Goal: Entertainment & Leisure: Browse casually

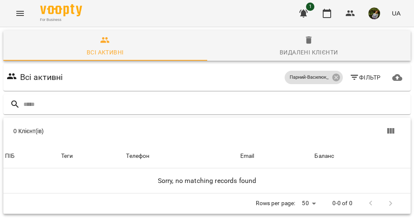
click at [20, 15] on icon "Menu" at bounding box center [20, 13] width 8 height 5
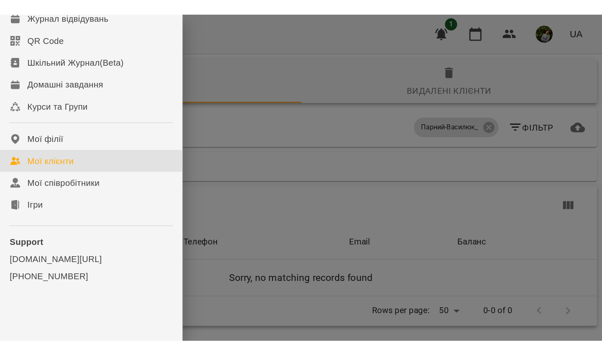
scroll to position [49, 0]
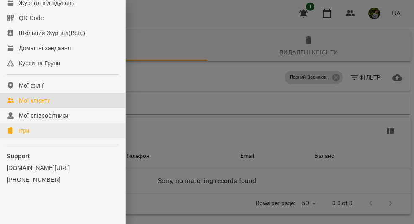
click at [34, 133] on link "Ігри" at bounding box center [62, 130] width 125 height 15
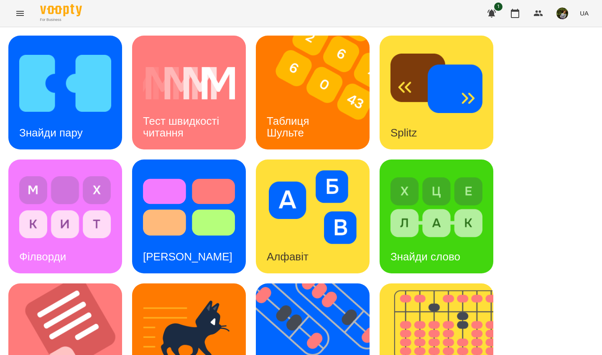
scroll to position [153, 0]
click at [81, 223] on img at bounding box center [70, 340] width 124 height 114
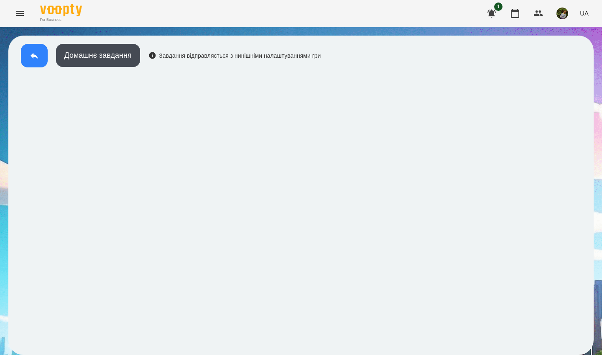
click at [31, 51] on icon at bounding box center [34, 56] width 10 height 10
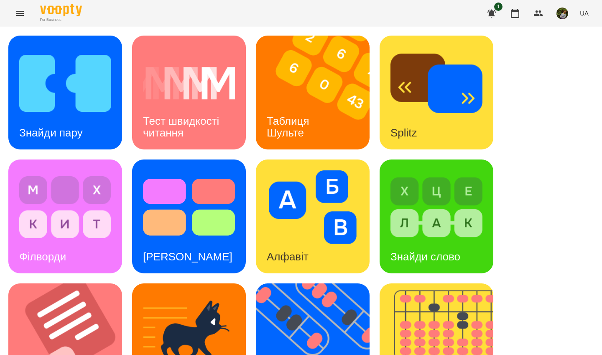
scroll to position [298, 0]
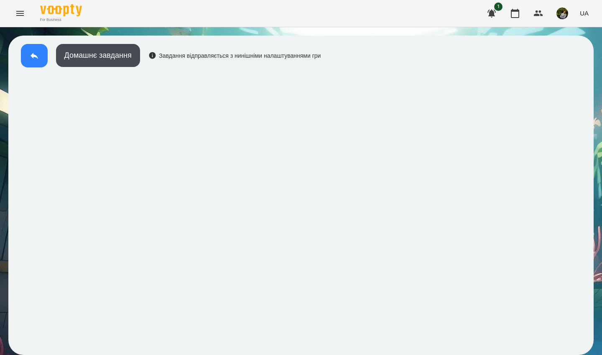
click at [32, 62] on button at bounding box center [34, 55] width 27 height 23
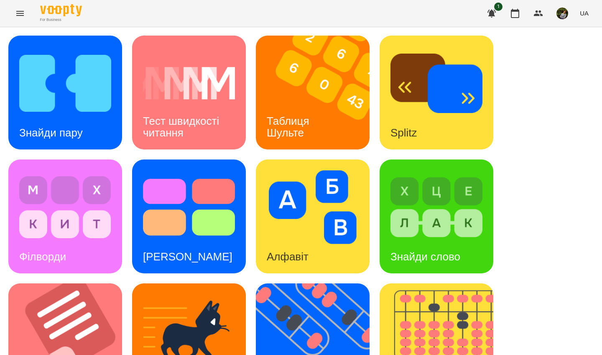
click at [202, 112] on div "Тест швидкості читання" at bounding box center [189, 127] width 114 height 45
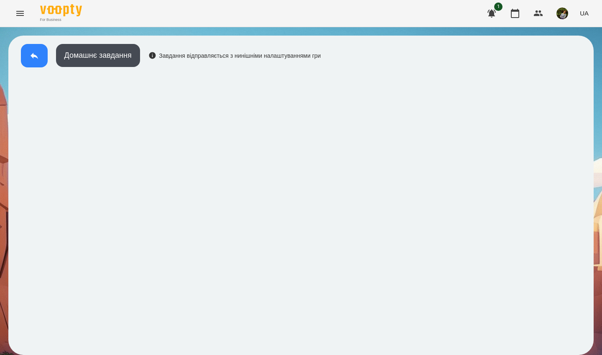
click at [27, 60] on button at bounding box center [34, 55] width 27 height 23
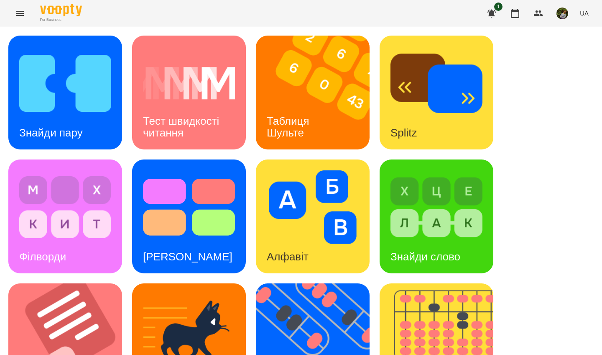
click at [219, 132] on div "Тест швидкості читання" at bounding box center [189, 127] width 114 height 45
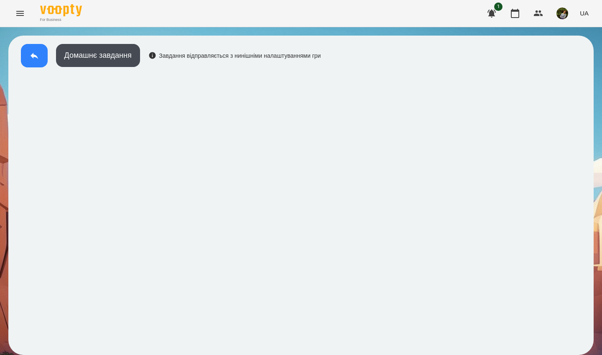
click at [37, 57] on icon at bounding box center [35, 56] width 8 height 6
